Goal: Information Seeking & Learning: Learn about a topic

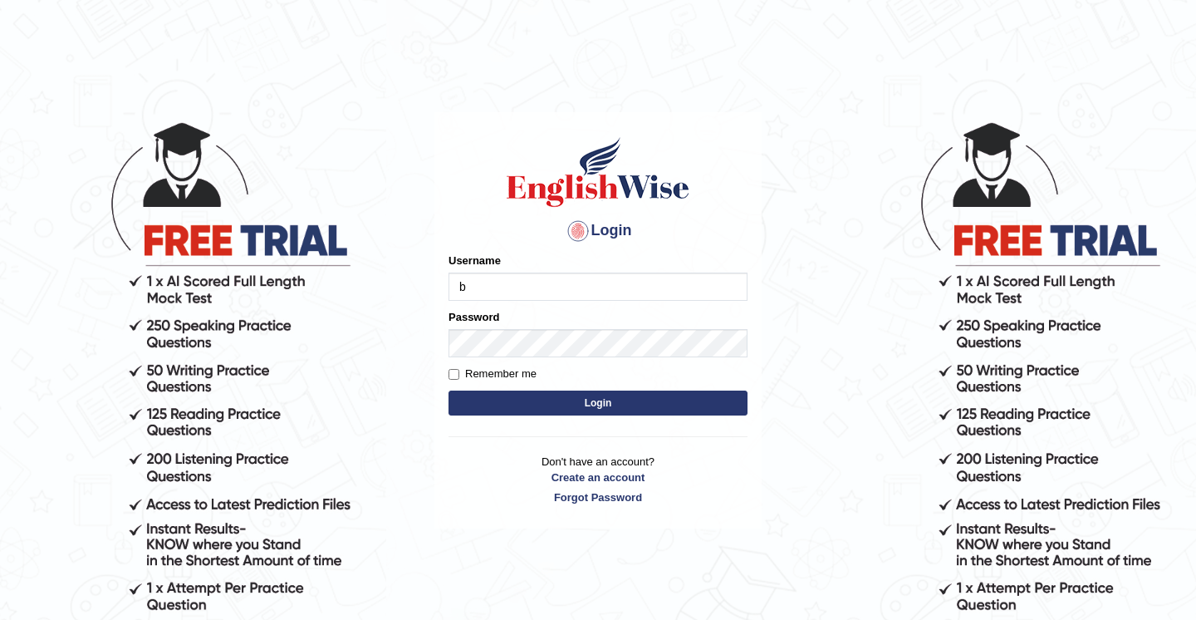
type input "Babsterro"
click at [449, 390] on button "Login" at bounding box center [598, 402] width 299 height 25
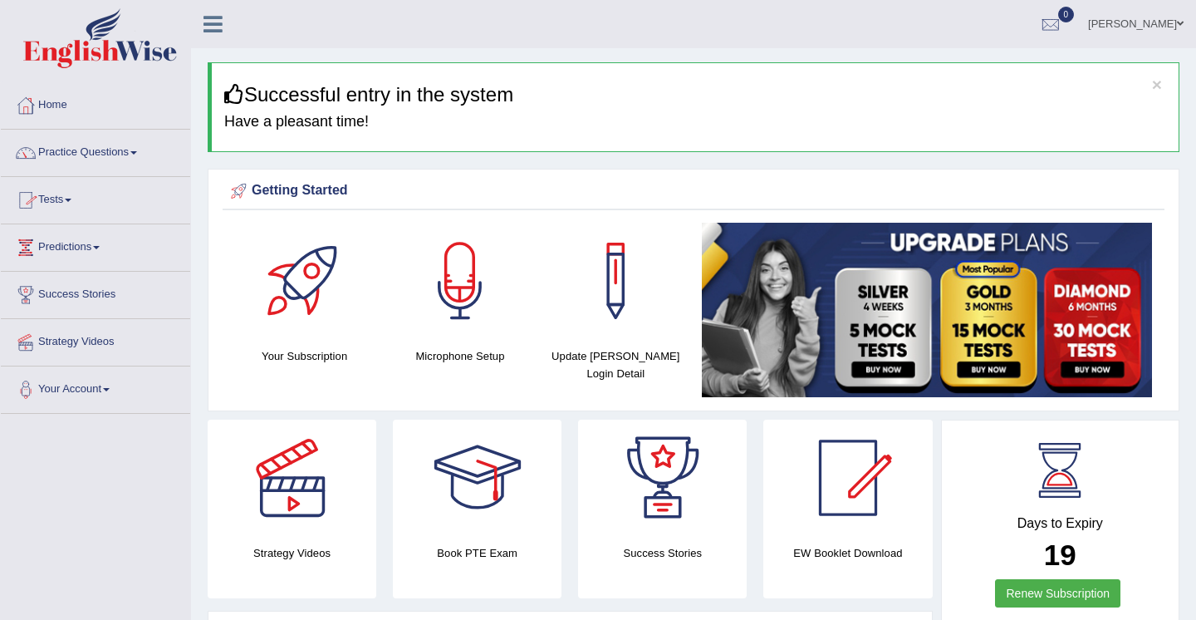
click at [66, 199] on link "Tests" at bounding box center [95, 198] width 189 height 42
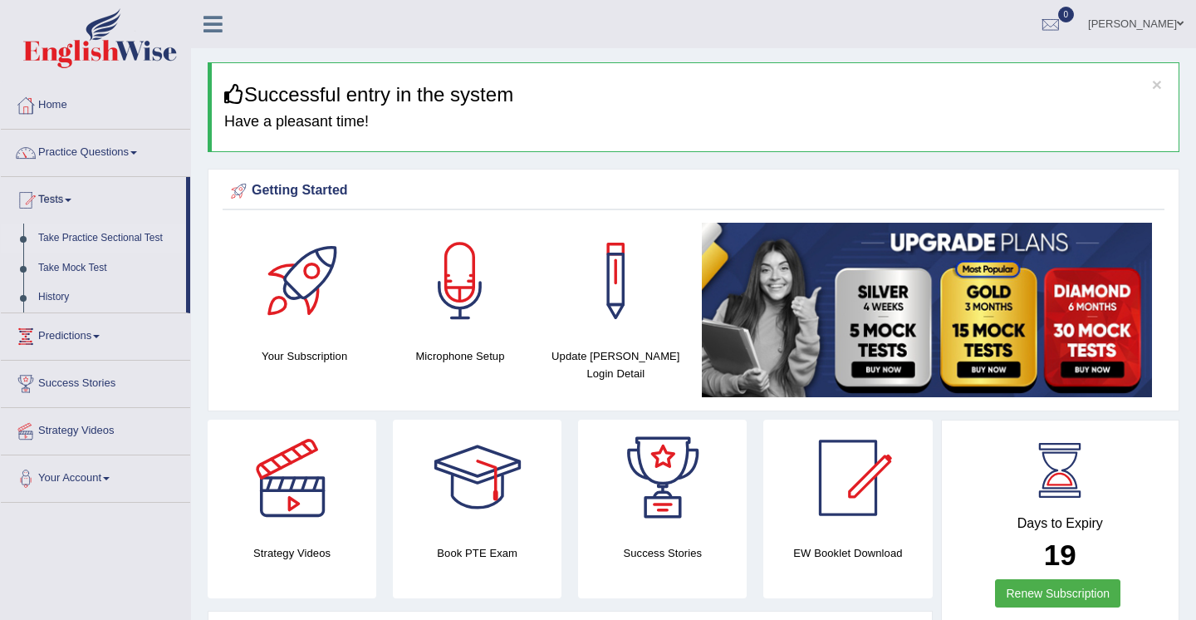
click at [107, 240] on link "Take Practice Sectional Test" at bounding box center [108, 238] width 155 height 30
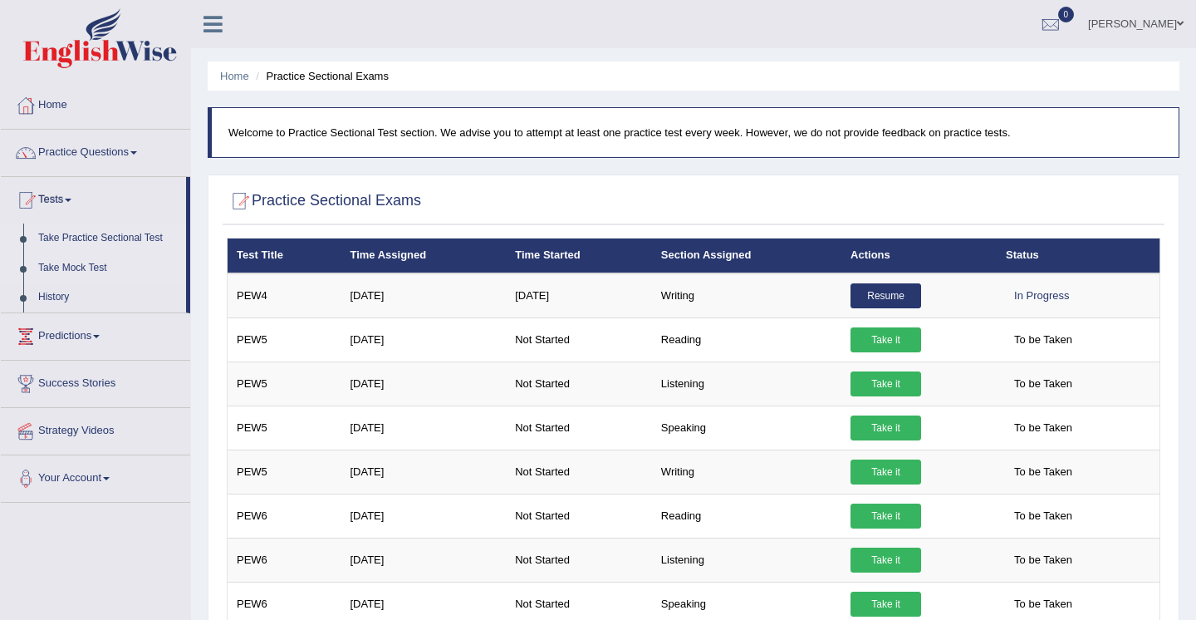
click at [90, 272] on link "Take Mock Test" at bounding box center [108, 268] width 155 height 30
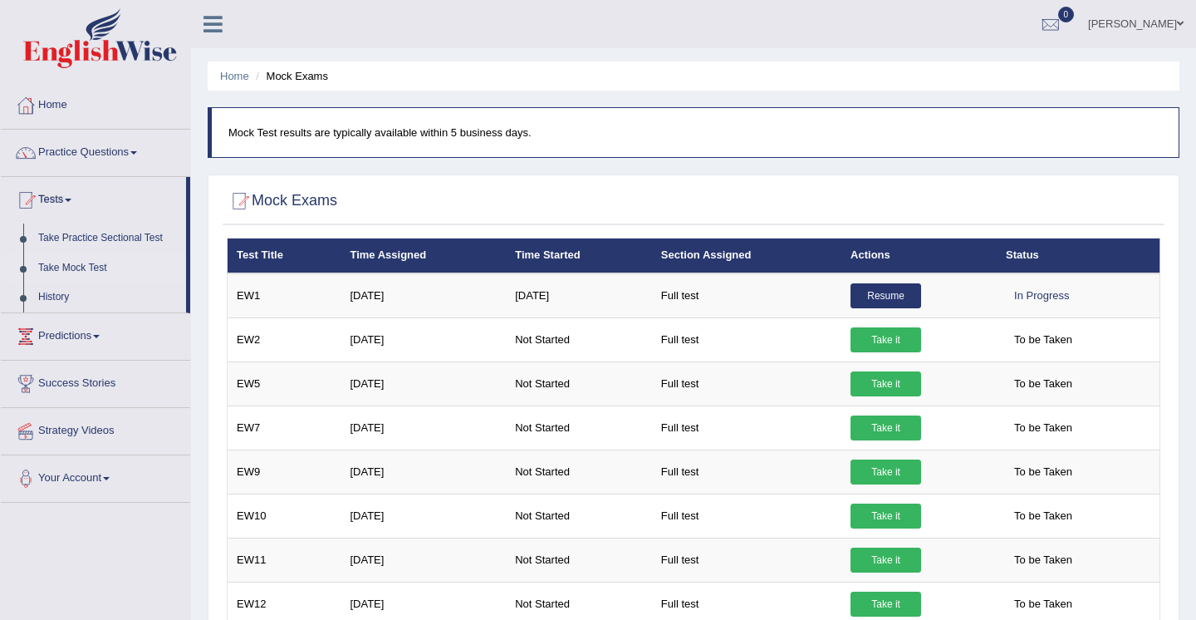
click at [91, 270] on link "Take Mock Test" at bounding box center [108, 268] width 155 height 30
click at [106, 241] on link "Take Practice Sectional Test" at bounding box center [108, 238] width 155 height 30
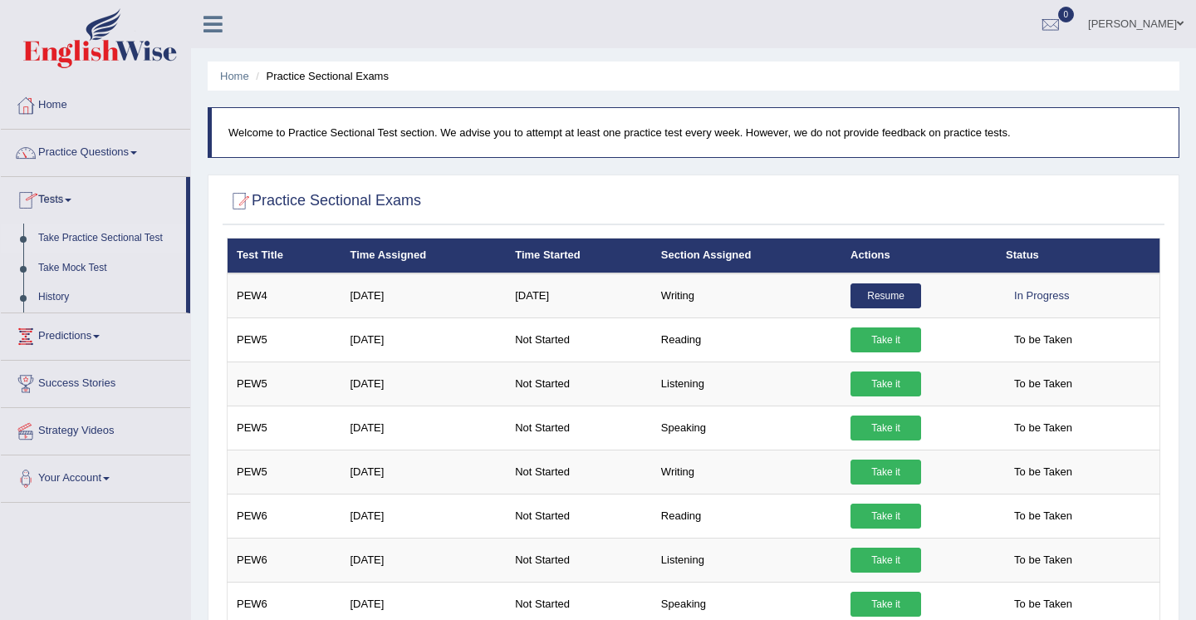
click at [71, 201] on span at bounding box center [68, 200] width 7 height 3
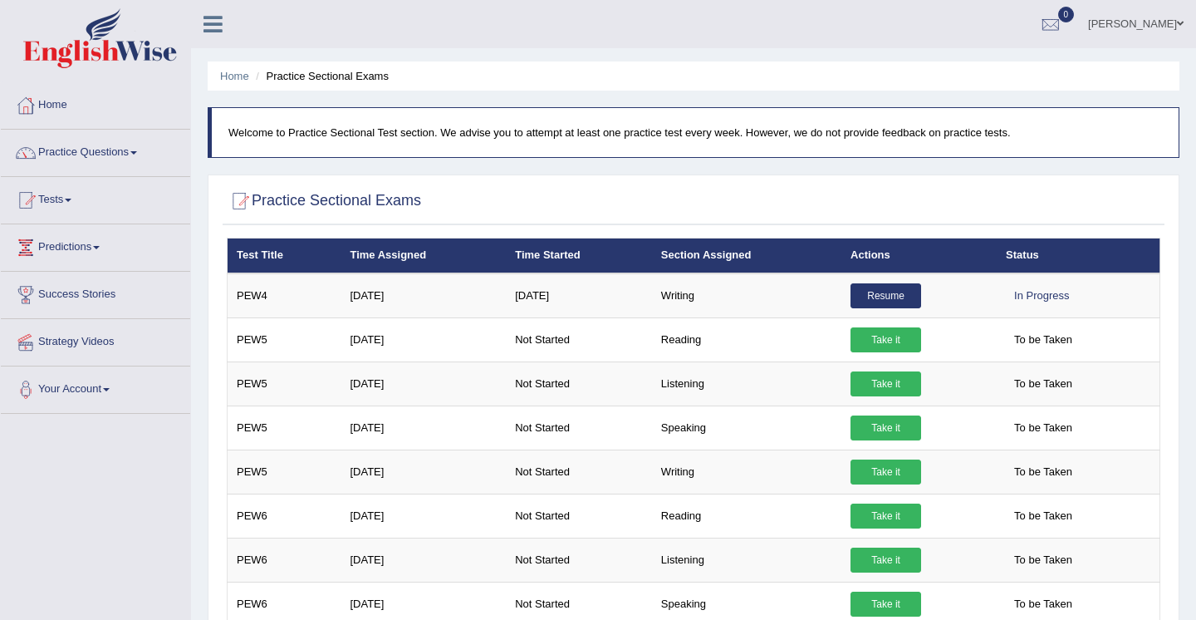
click at [75, 196] on link "Tests" at bounding box center [95, 198] width 189 height 42
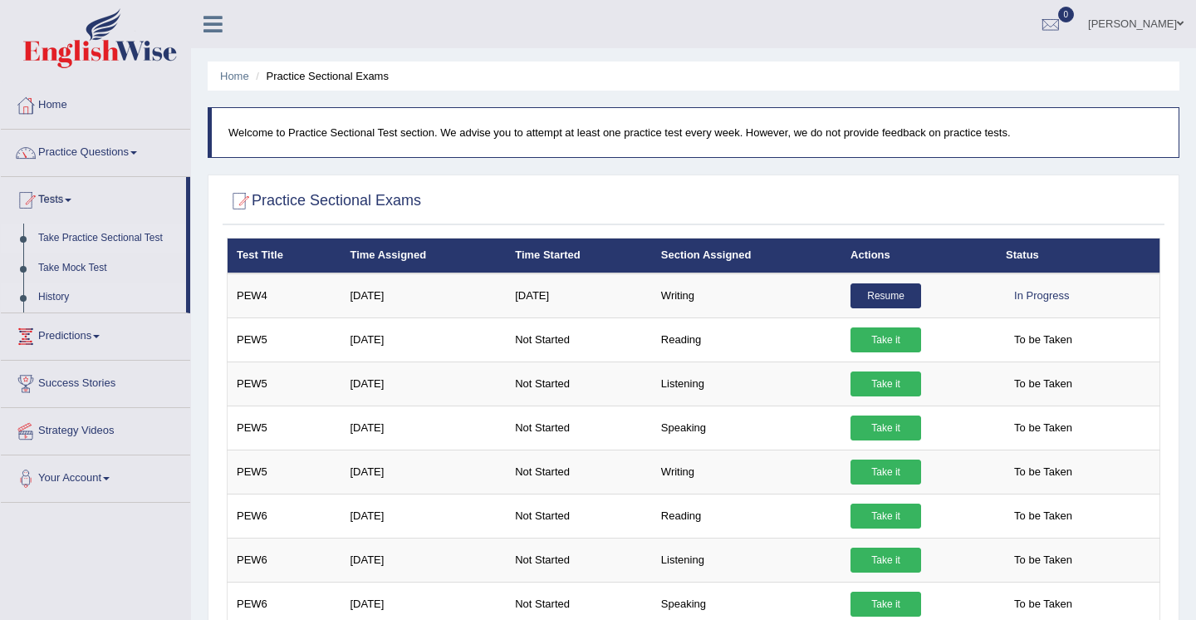
click at [65, 296] on link "History" at bounding box center [108, 297] width 155 height 30
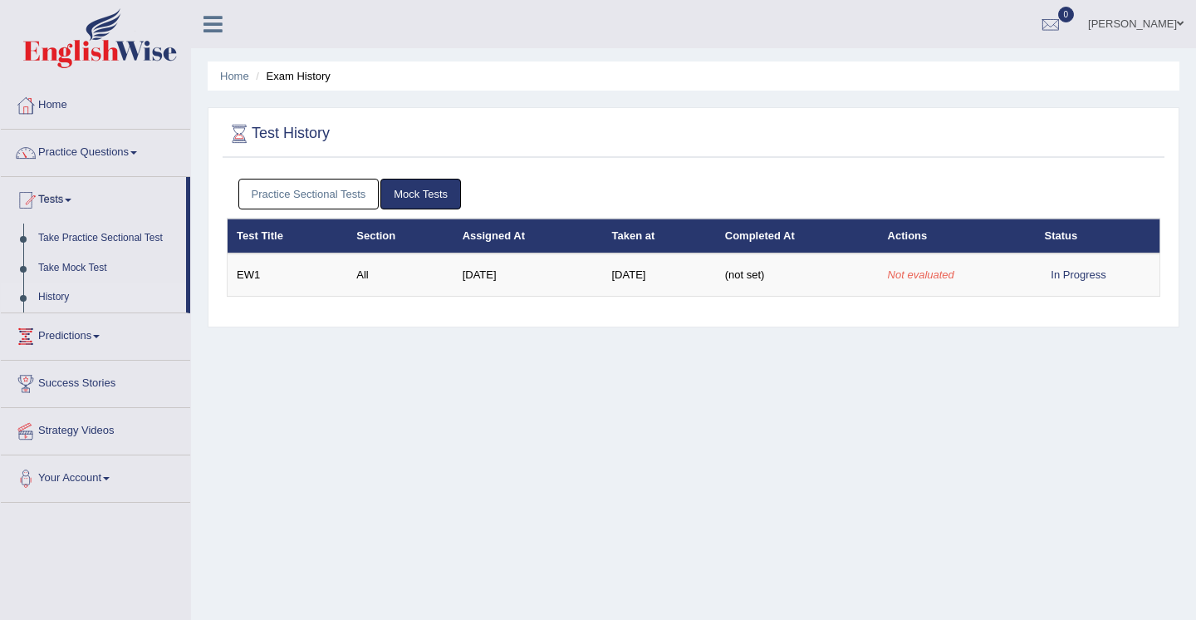
click at [301, 193] on link "Practice Sectional Tests" at bounding box center [308, 194] width 141 height 31
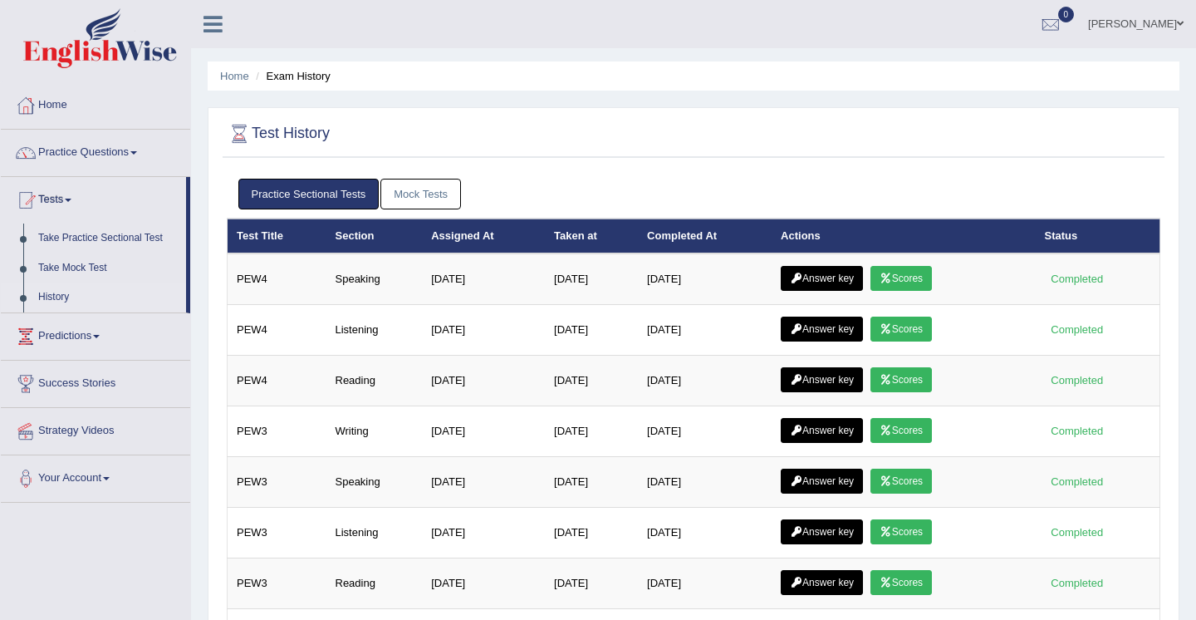
click at [62, 108] on link "Home" at bounding box center [95, 103] width 189 height 42
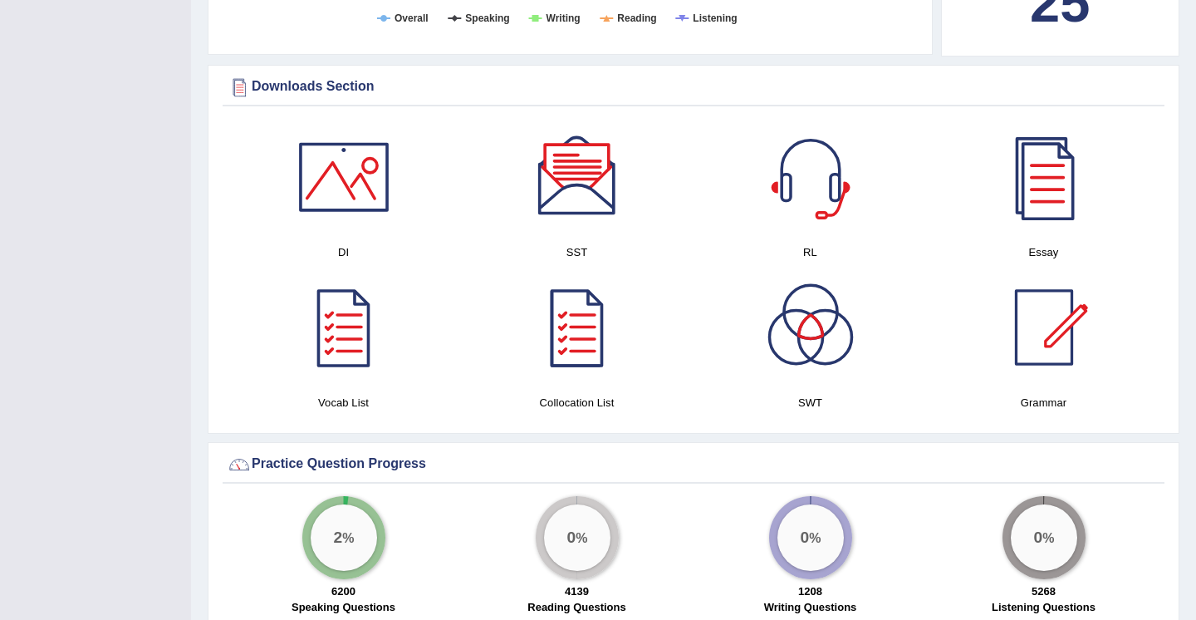
scroll to position [1350, 0]
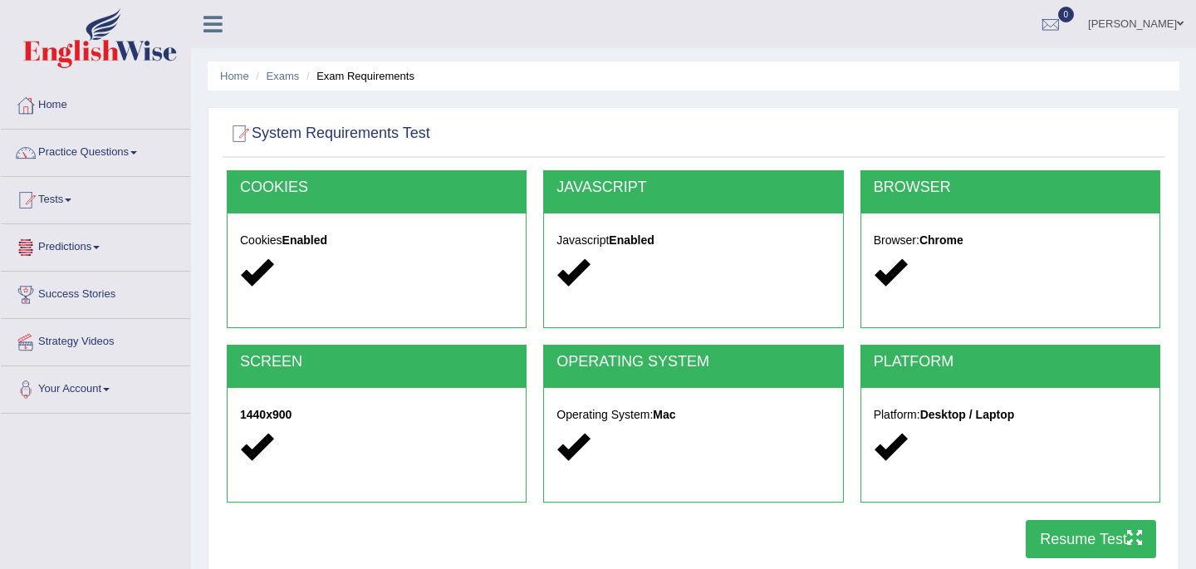
click at [69, 247] on link "Predictions" at bounding box center [95, 245] width 189 height 42
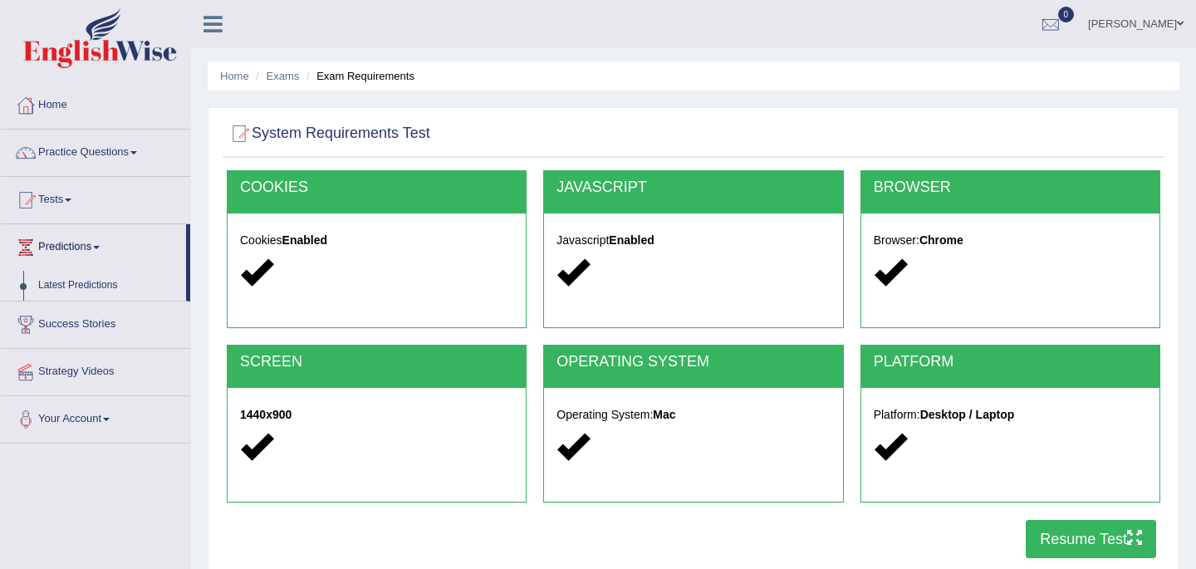
click at [71, 286] on link "Latest Predictions" at bounding box center [108, 286] width 155 height 30
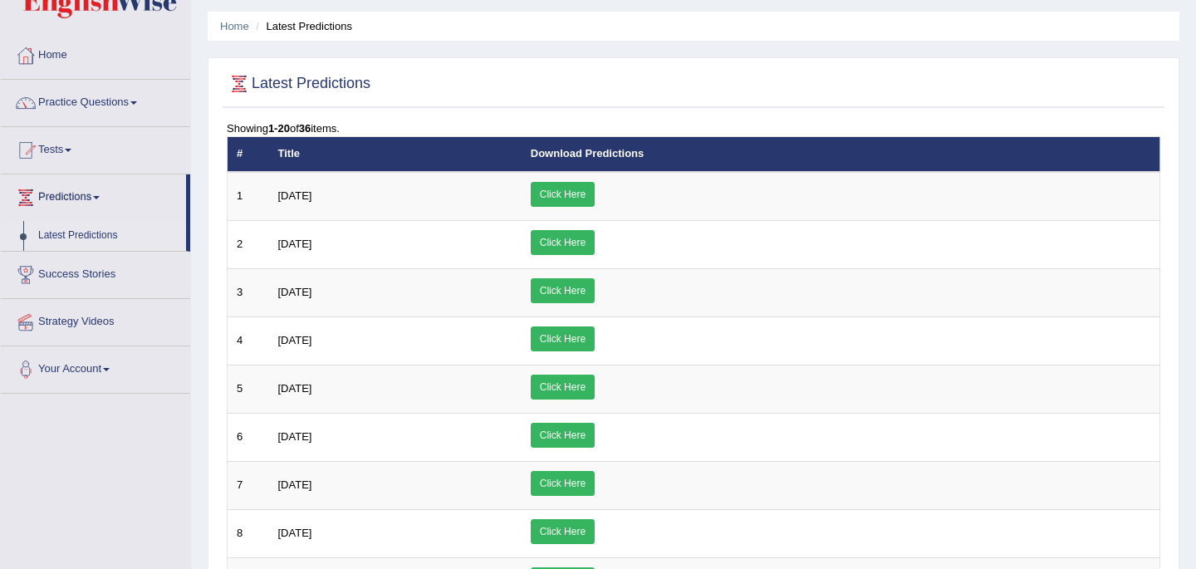
scroll to position [1, 0]
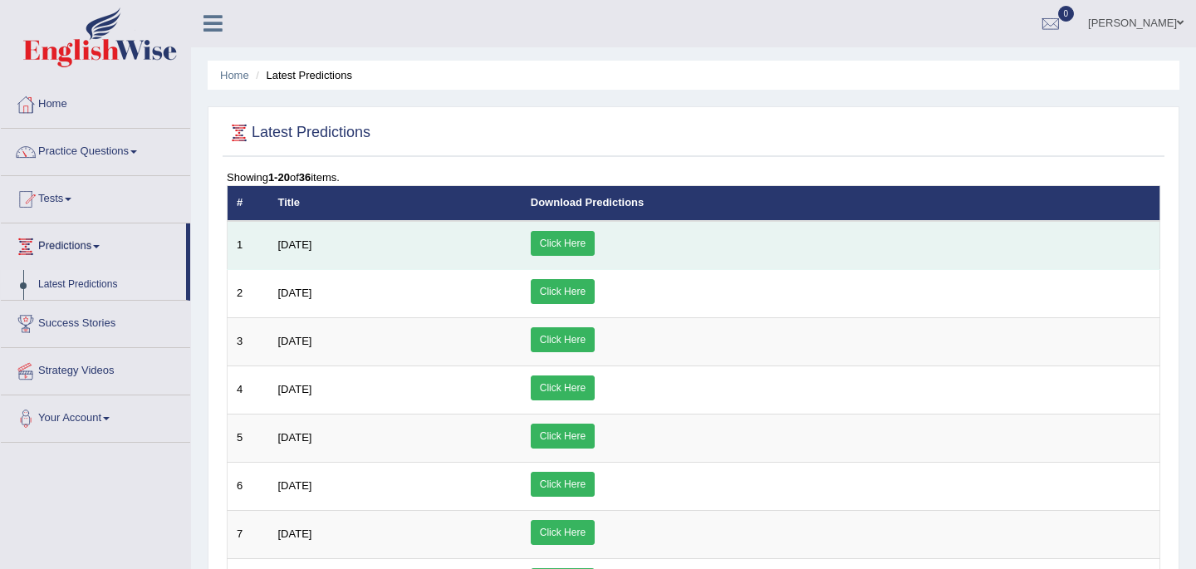
click at [312, 242] on span "[DATE]" at bounding box center [295, 244] width 34 height 12
click at [595, 243] on link "Click Here" at bounding box center [563, 243] width 64 height 25
